Goal: Task Accomplishment & Management: Use online tool/utility

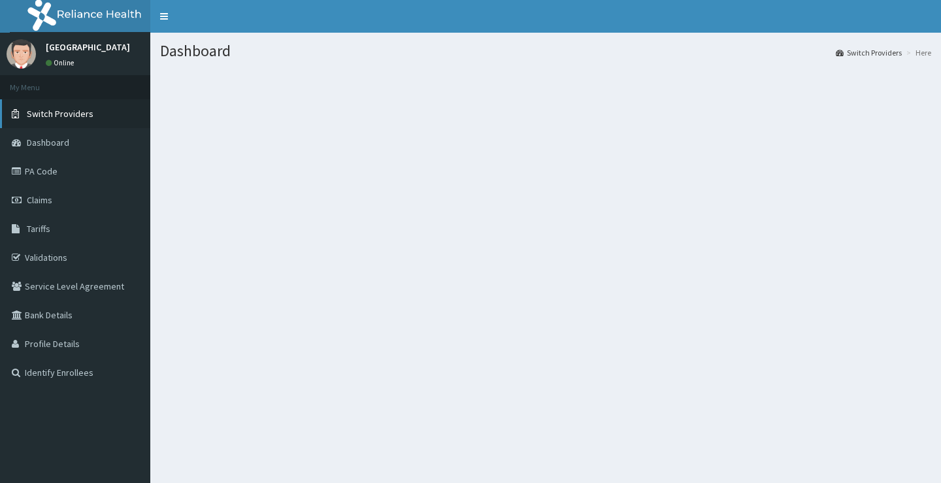
click at [56, 115] on span "Switch Providers" at bounding box center [60, 114] width 67 height 12
click at [25, 174] on link "PA Code" at bounding box center [75, 171] width 150 height 29
click at [42, 172] on link "PA Code" at bounding box center [75, 171] width 150 height 29
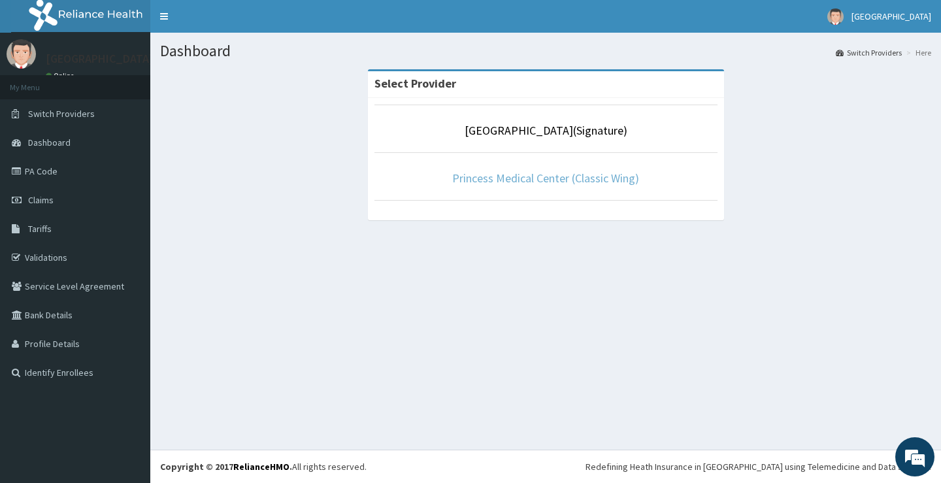
click at [528, 175] on link "Princess Medical Center (Classic Wing)" at bounding box center [545, 177] width 187 height 15
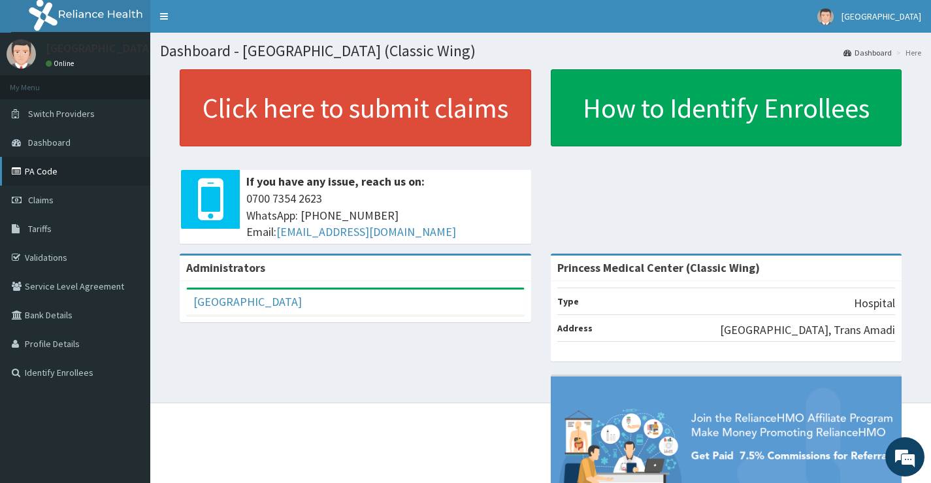
click at [48, 169] on link "PA Code" at bounding box center [75, 171] width 150 height 29
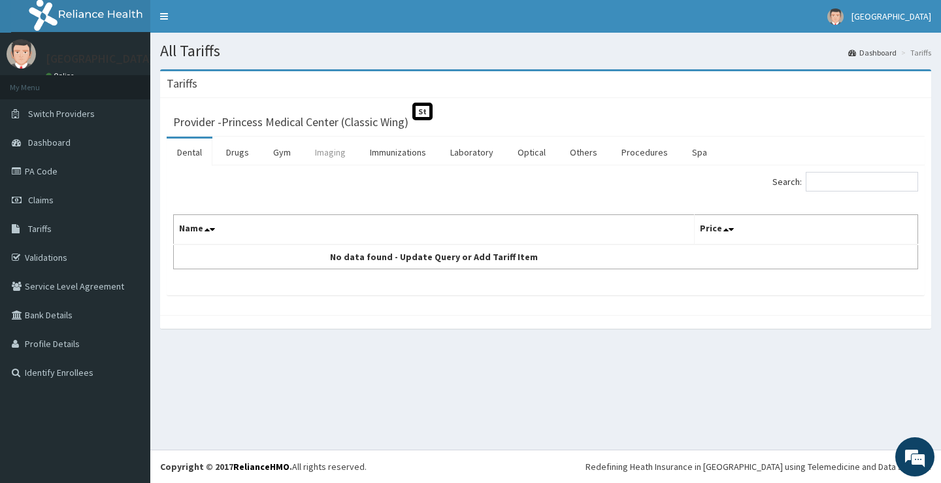
click at [332, 152] on link "Imaging" at bounding box center [330, 151] width 52 height 27
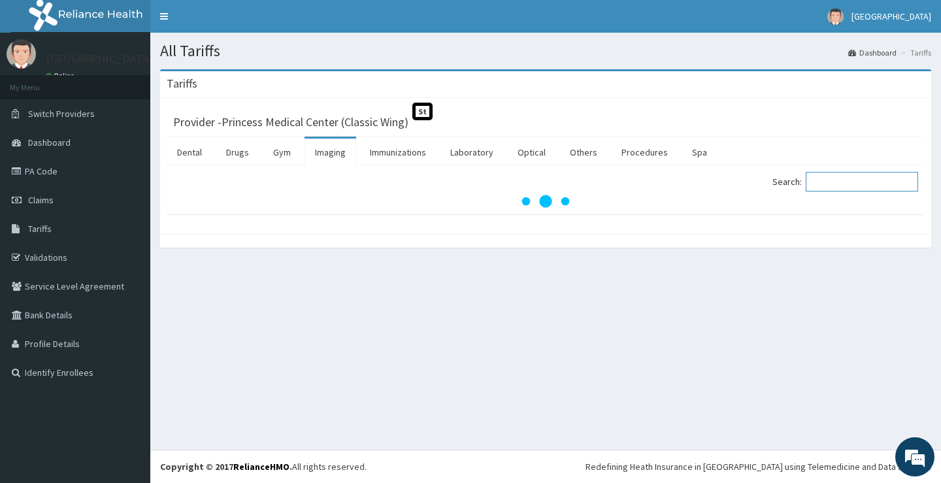
click at [844, 180] on input "Search:" at bounding box center [861, 182] width 112 height 20
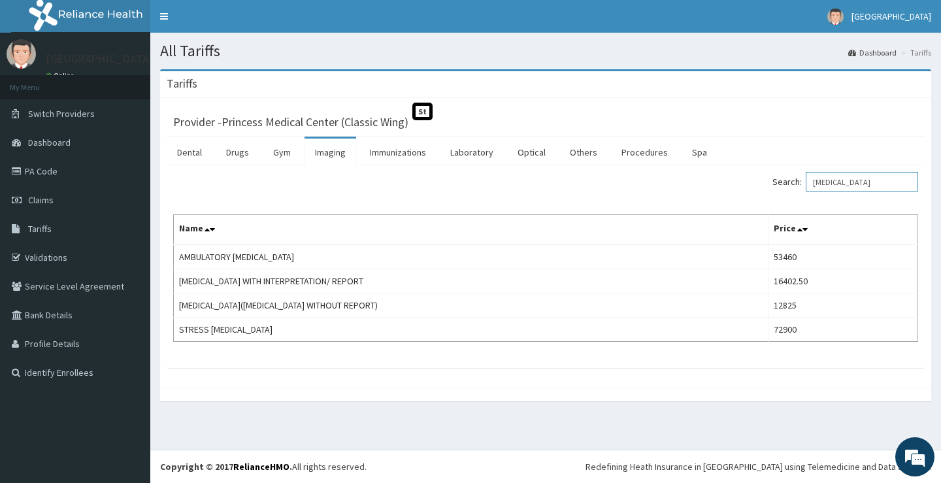
type input "[MEDICAL_DATA]"
